Goal: Information Seeking & Learning: Understand process/instructions

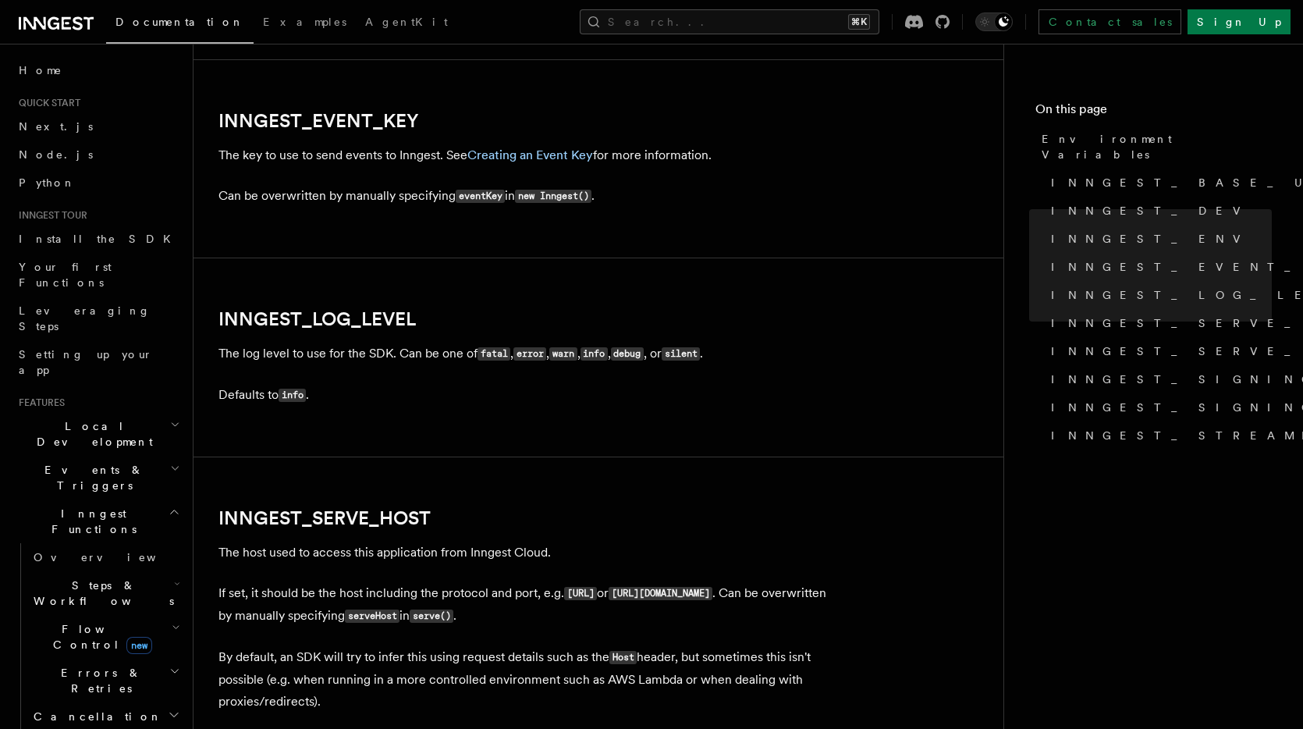
scroll to position [1778, 0]
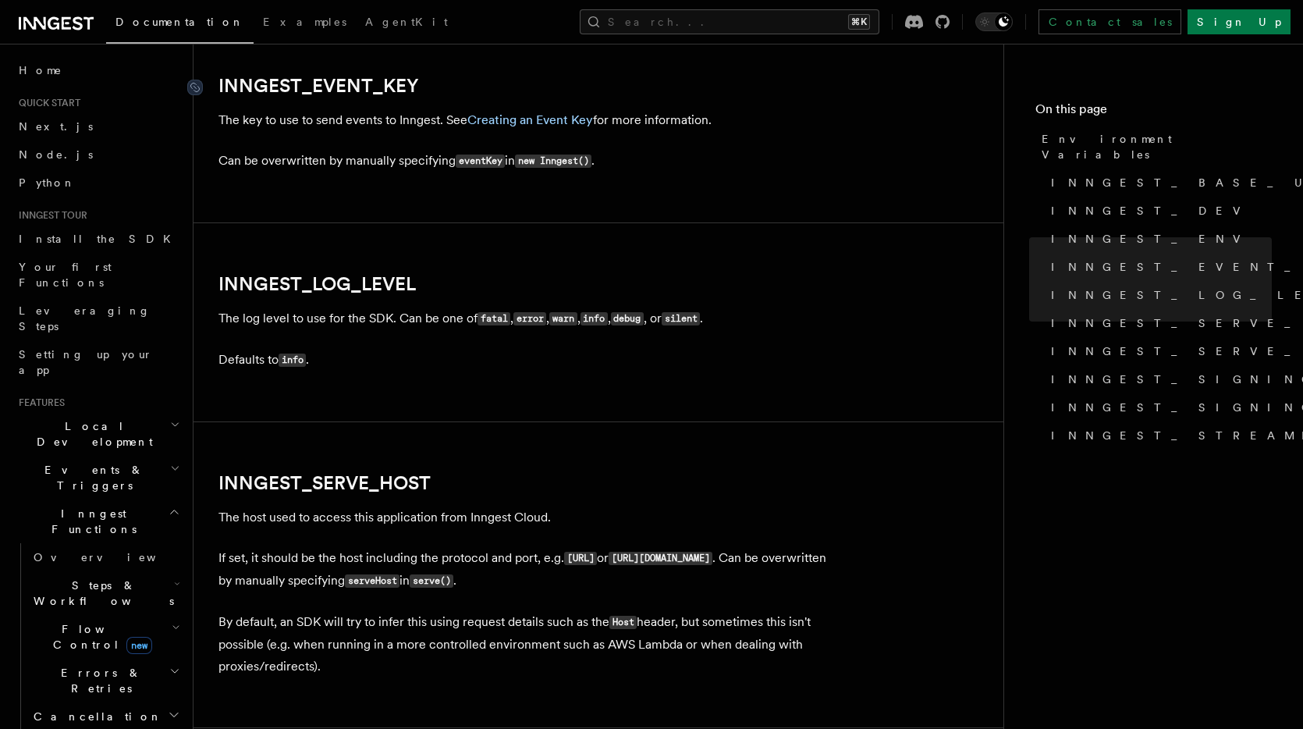
click at [332, 92] on link "INNGEST_EVENT_KEY" at bounding box center [319, 86] width 201 height 22
drag, startPoint x: 428, startPoint y: 91, endPoint x: 220, endPoint y: 88, distance: 207.6
click at [220, 88] on h2 "INNGEST_EVENT_KEY" at bounding box center [531, 86] width 624 height 22
copy link "INNGEST_EVENT_KEY"
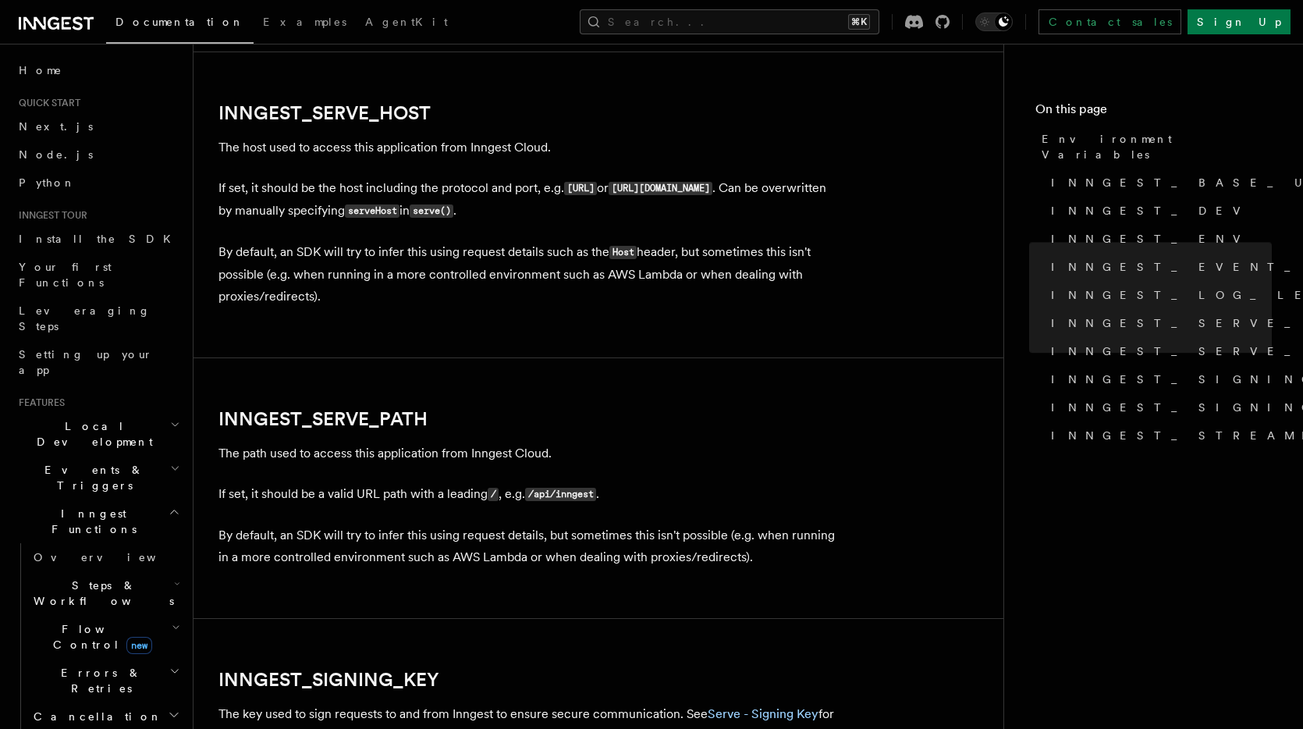
scroll to position [2172, 0]
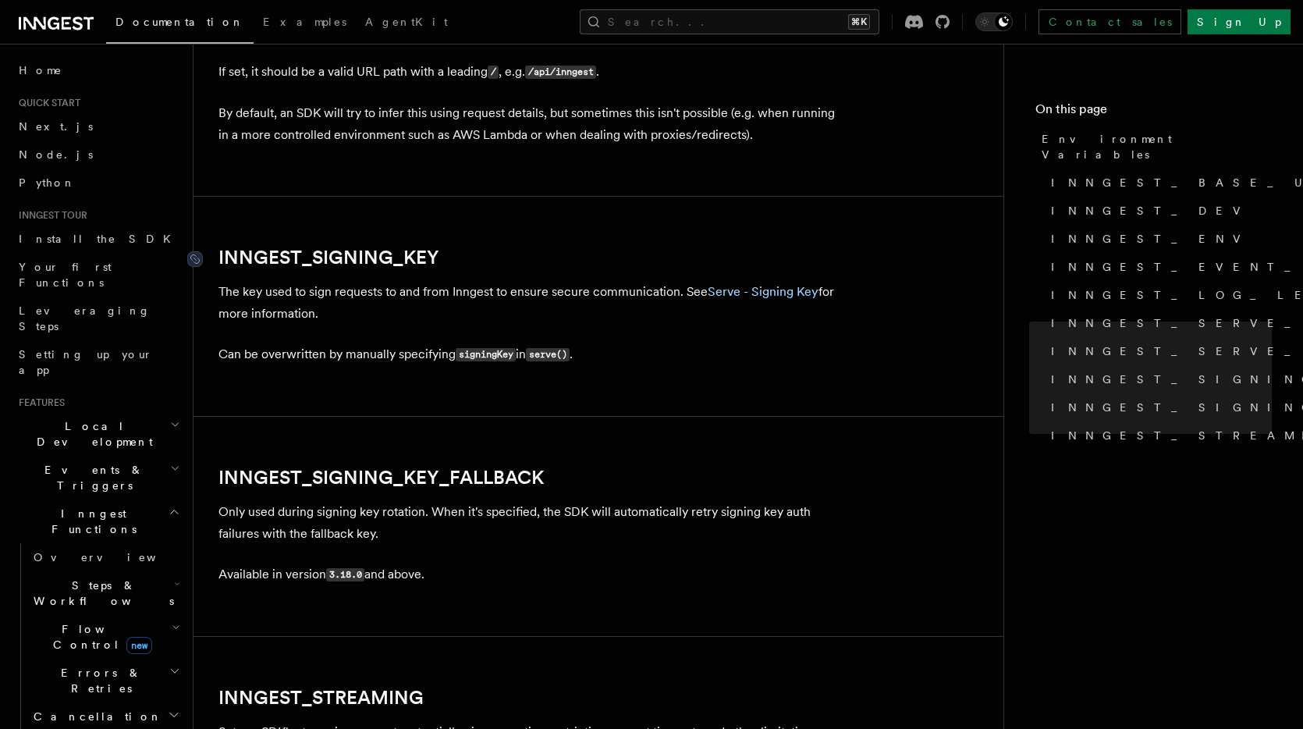
click at [356, 254] on link "INNGEST_SIGNING_KEY" at bounding box center [329, 258] width 221 height 22
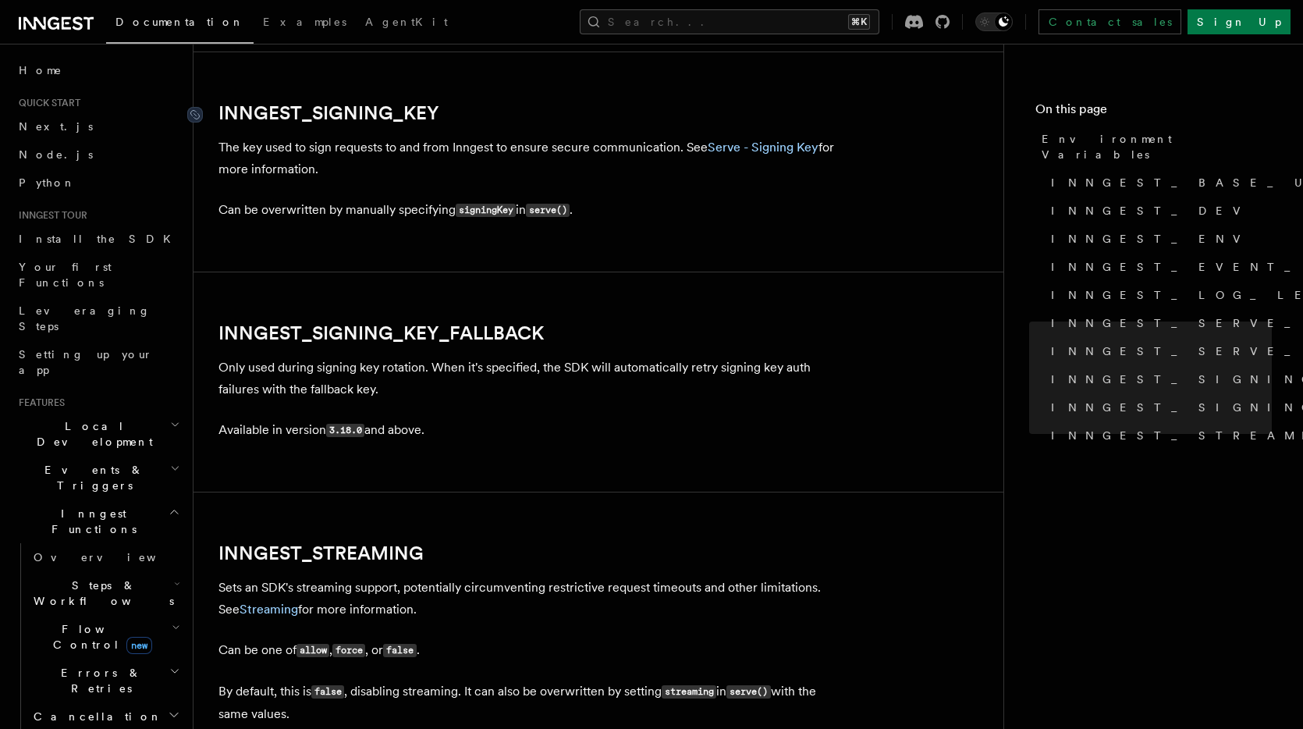
scroll to position [2742, 0]
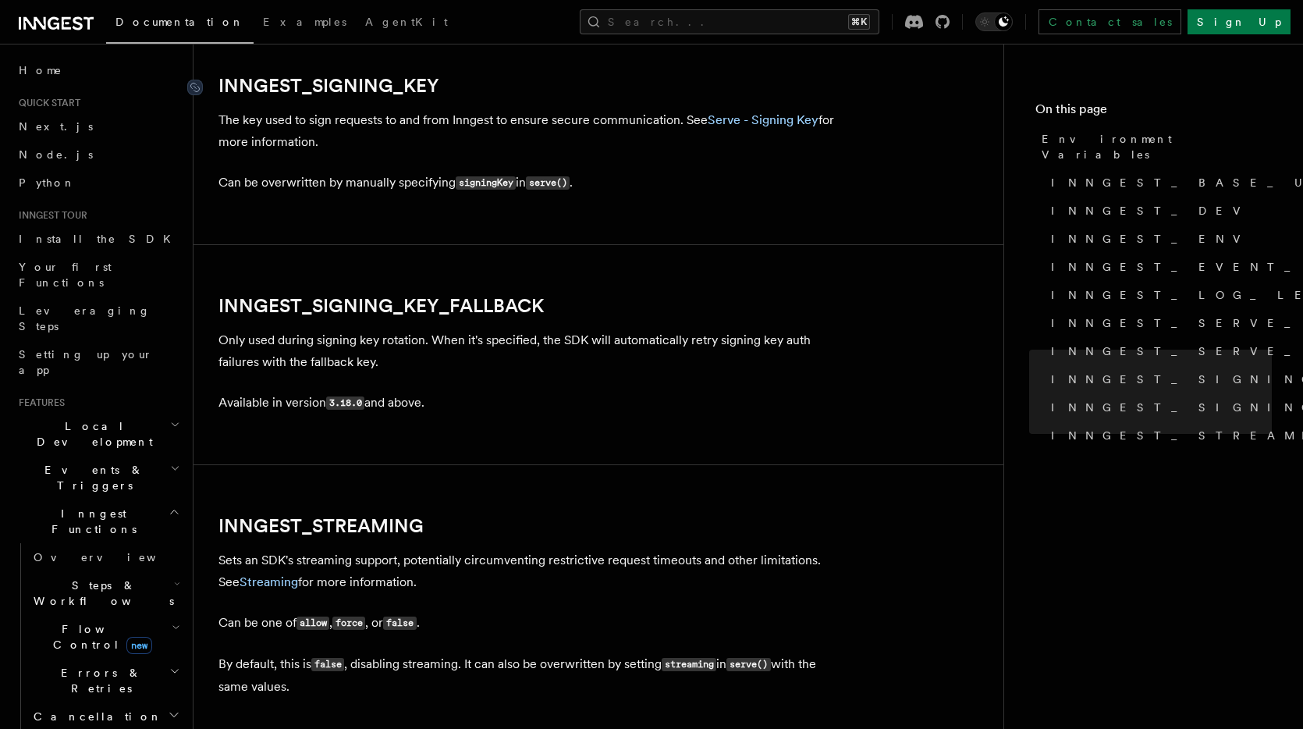
click at [371, 75] on link "INNGEST_SIGNING_KEY" at bounding box center [329, 86] width 221 height 22
click at [370, 75] on link "INNGEST_SIGNING_KEY" at bounding box center [329, 86] width 221 height 22
drag, startPoint x: 481, startPoint y: 84, endPoint x: 204, endPoint y: 88, distance: 277.1
click at [219, 88] on h2 "INNGEST_SIGNING_KEY" at bounding box center [531, 86] width 624 height 22
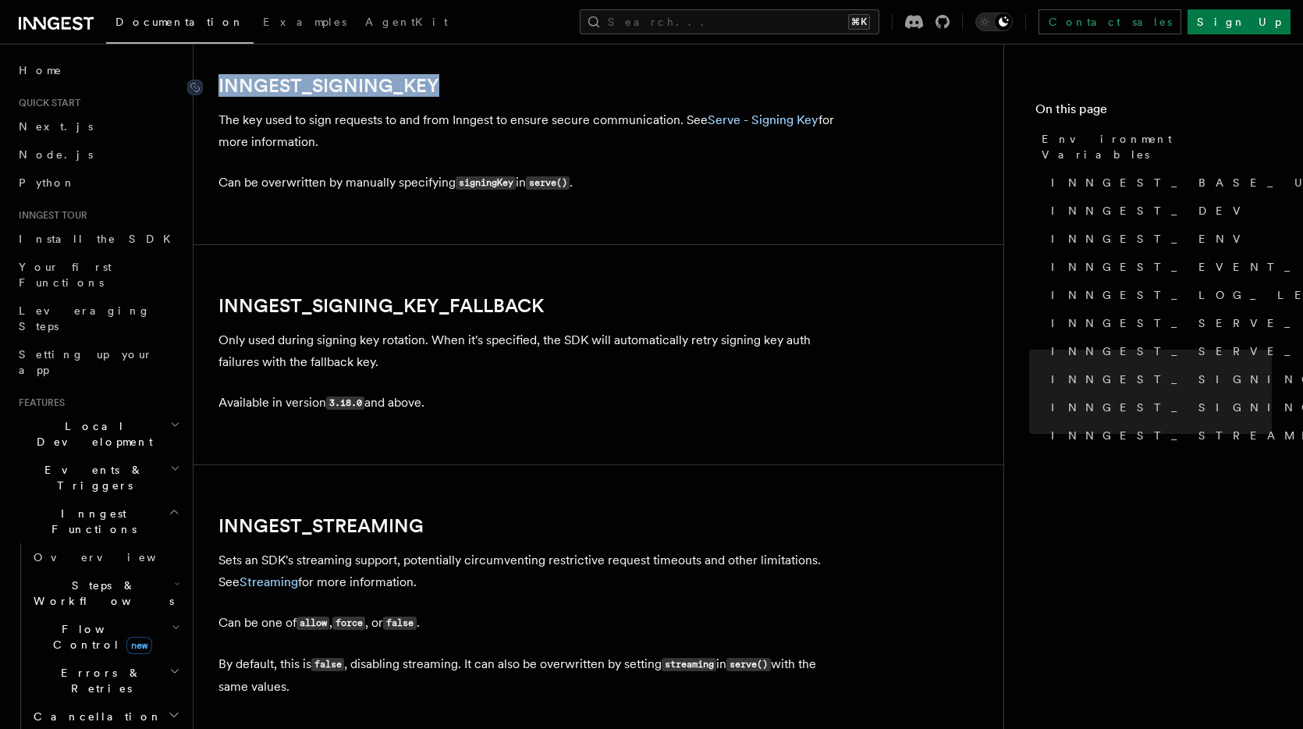
copy link "INNGEST_SIGNING_KEY"
